Goal: Task Accomplishment & Management: Manage account settings

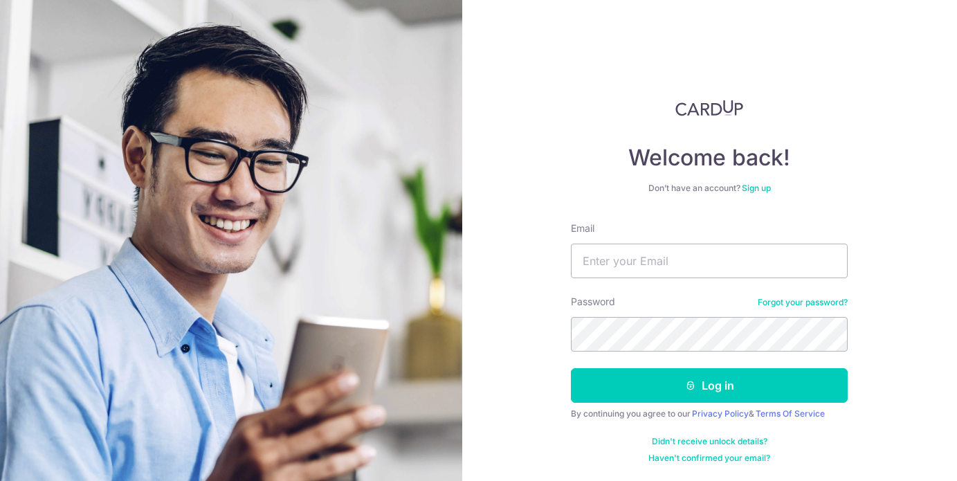
click at [639, 279] on form "Email Password Forgot your password? Log in By continuing you agree to our Priv…" at bounding box center [709, 342] width 277 height 242
click at [633, 273] on input "Email" at bounding box center [709, 261] width 277 height 35
type input "wayneng28@gmail.com"
click at [571, 368] on button "Log in" at bounding box center [709, 385] width 277 height 35
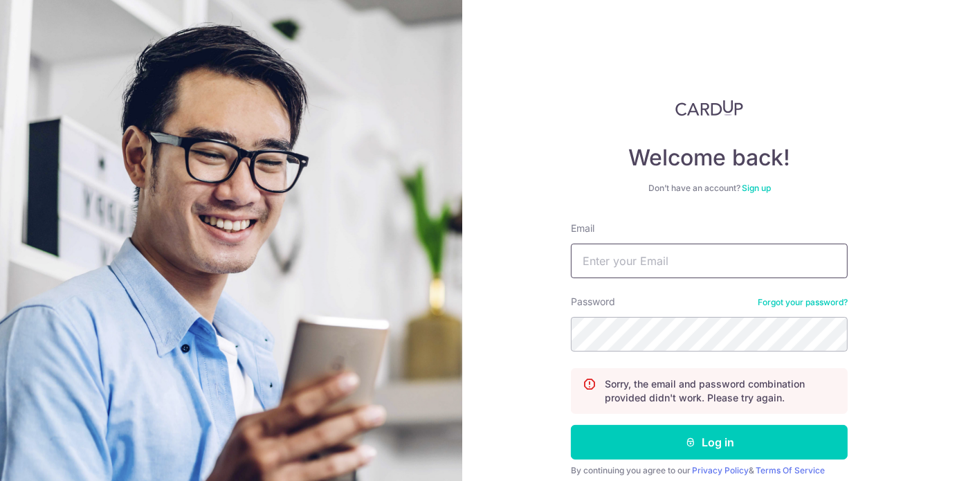
click at [671, 259] on input "Email" at bounding box center [709, 261] width 277 height 35
type input "[EMAIL_ADDRESS][DOMAIN_NAME]"
click at [571, 425] on button "Log in" at bounding box center [709, 442] width 277 height 35
click at [687, 277] on input "Email" at bounding box center [709, 261] width 277 height 35
type input "alexnghs@gmail.com"
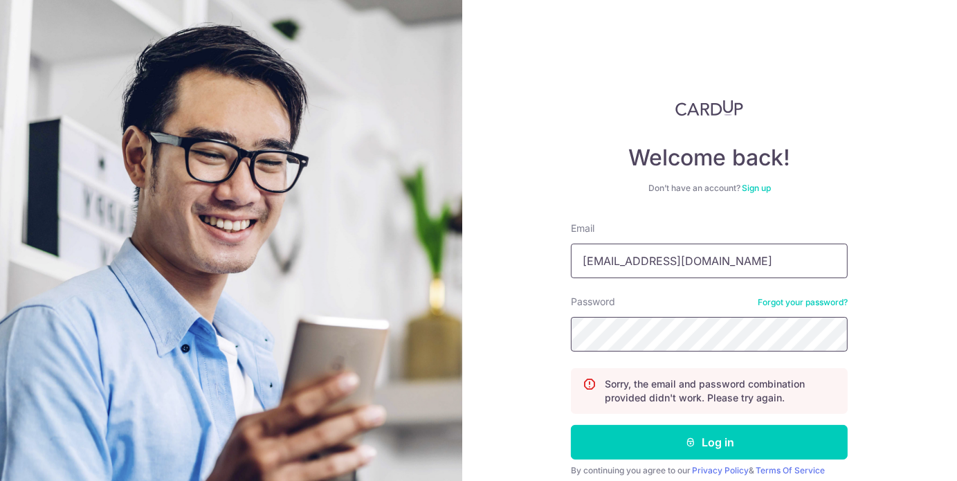
click at [571, 425] on button "Log in" at bounding box center [709, 442] width 277 height 35
click at [646, 257] on input "Email" at bounding box center [709, 261] width 277 height 35
type input "[EMAIL_ADDRESS][DOMAIN_NAME]"
click at [571, 425] on button "Log in" at bounding box center [709, 442] width 277 height 35
click at [775, 303] on link "Forgot your password?" at bounding box center [803, 302] width 90 height 11
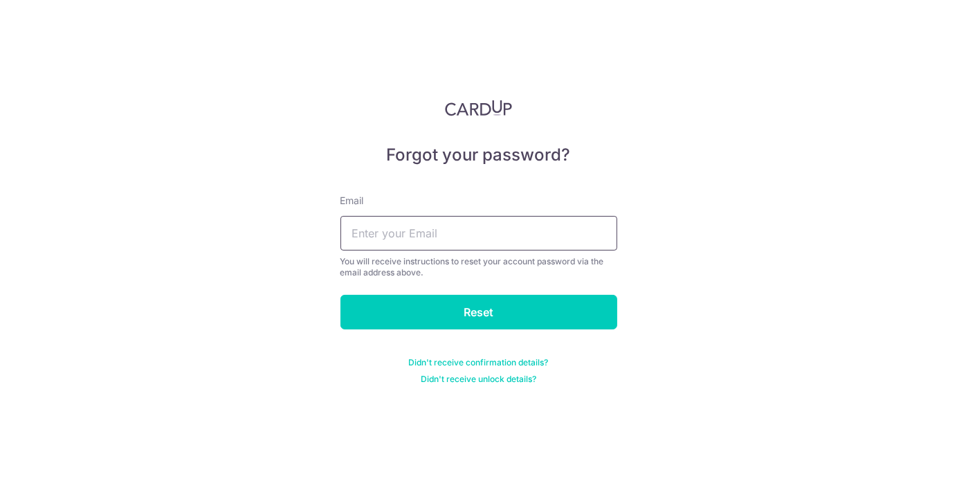
click at [502, 240] on input "text" at bounding box center [478, 233] width 277 height 35
type input "[EMAIL_ADDRESS][DOMAIN_NAME]"
click at [340, 295] on input "Reset" at bounding box center [478, 312] width 277 height 35
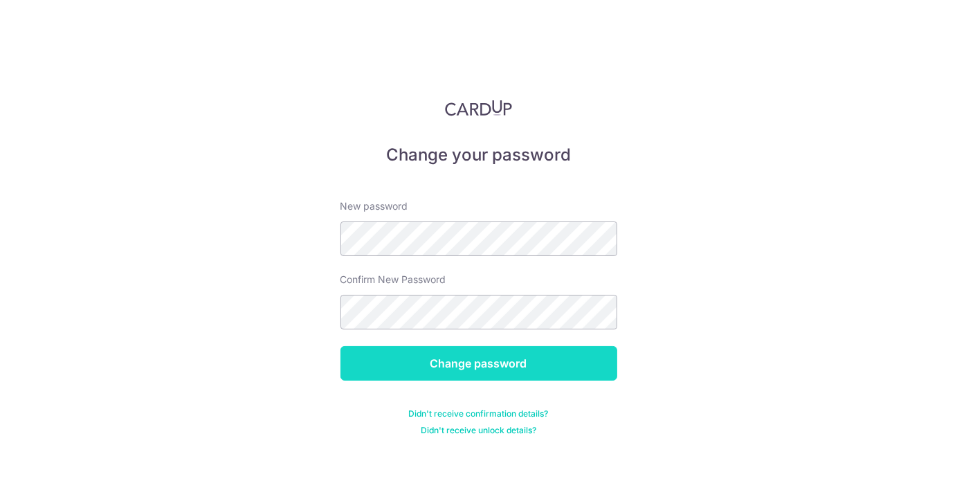
click at [525, 373] on input "Change password" at bounding box center [478, 363] width 277 height 35
